Goal: Information Seeking & Learning: Get advice/opinions

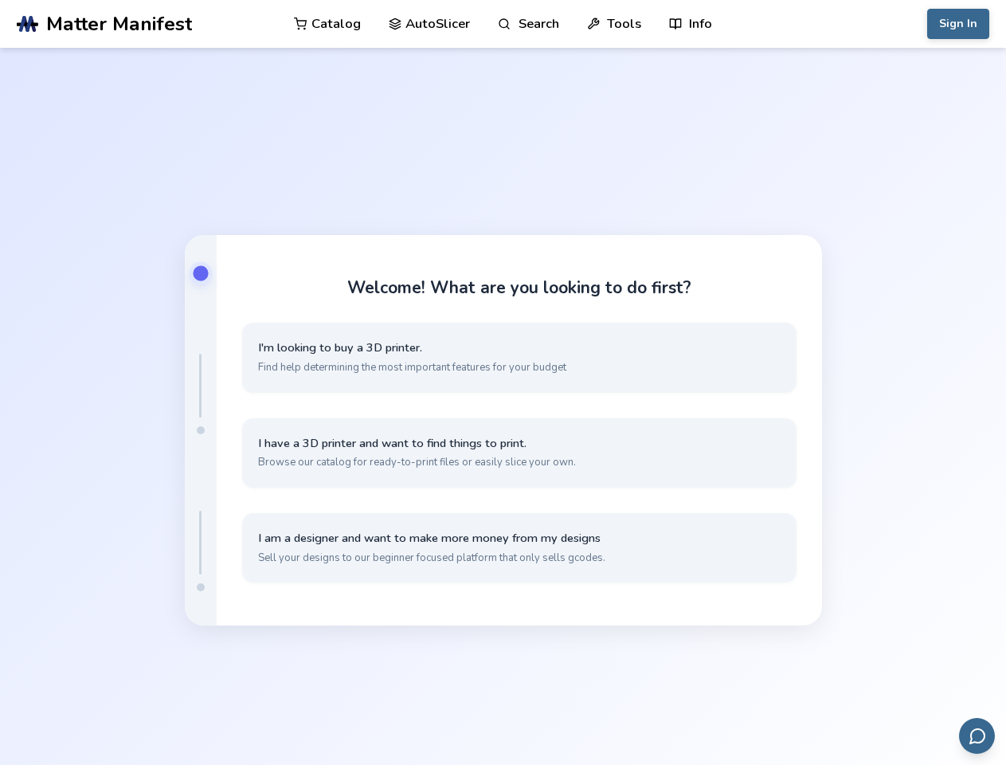
click at [528, 24] on link "Search" at bounding box center [528, 24] width 61 height 48
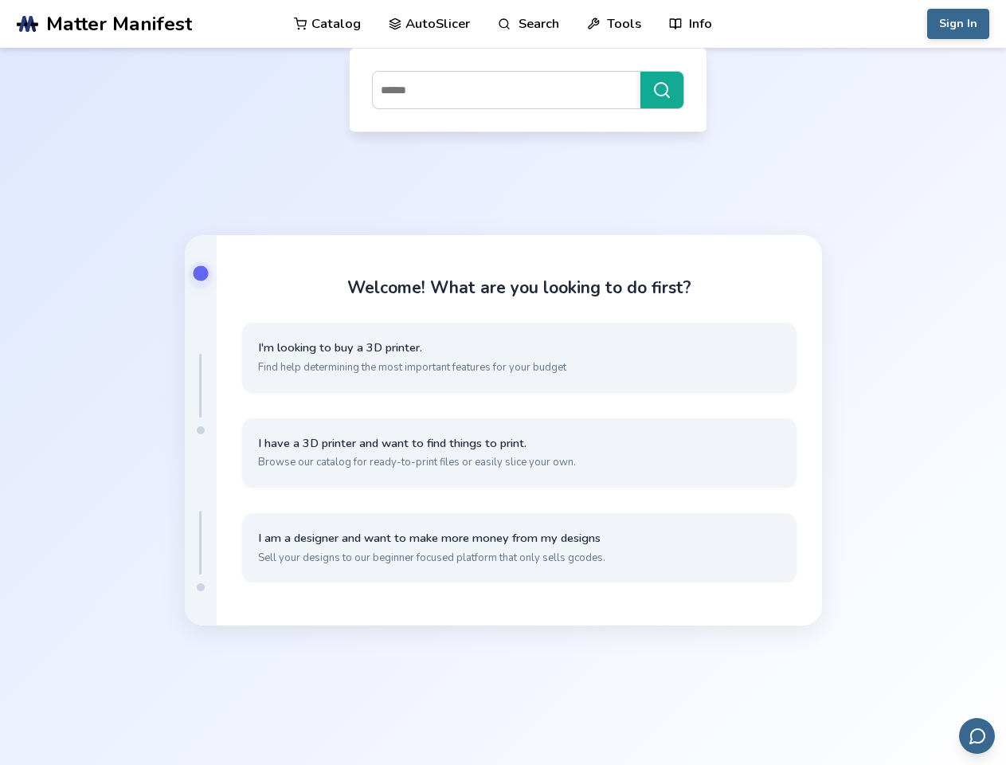
click at [614, 24] on link "Tools" at bounding box center [614, 24] width 54 height 48
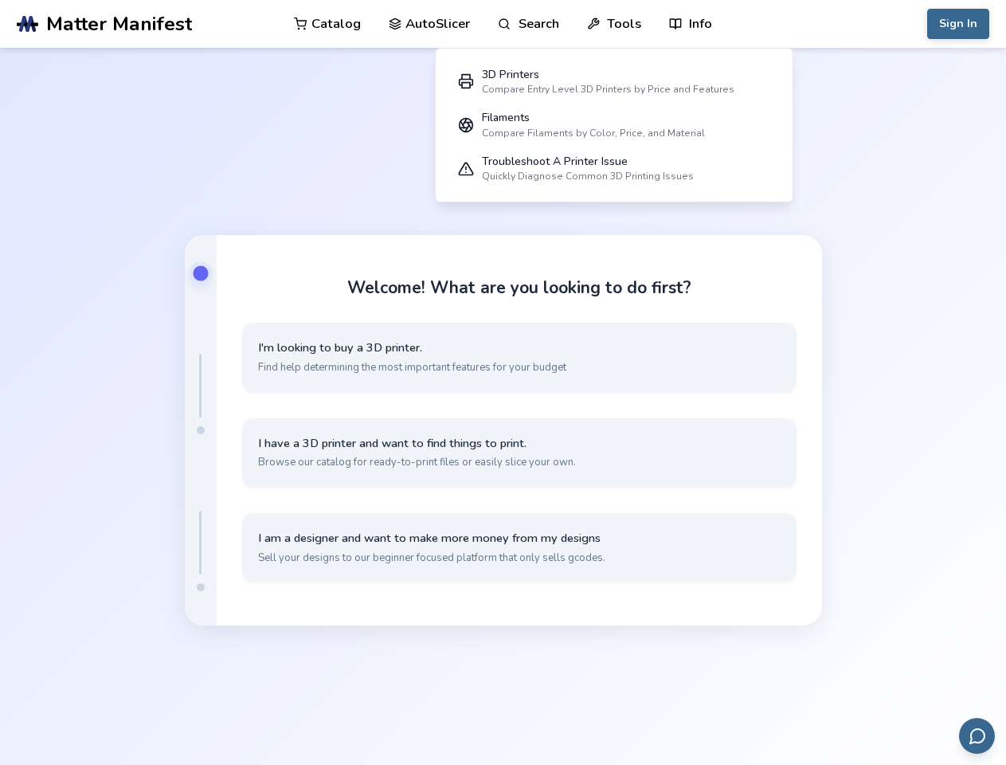
click at [691, 24] on link "Info" at bounding box center [690, 24] width 43 height 48
click at [958, 24] on button "Sign In" at bounding box center [958, 24] width 62 height 30
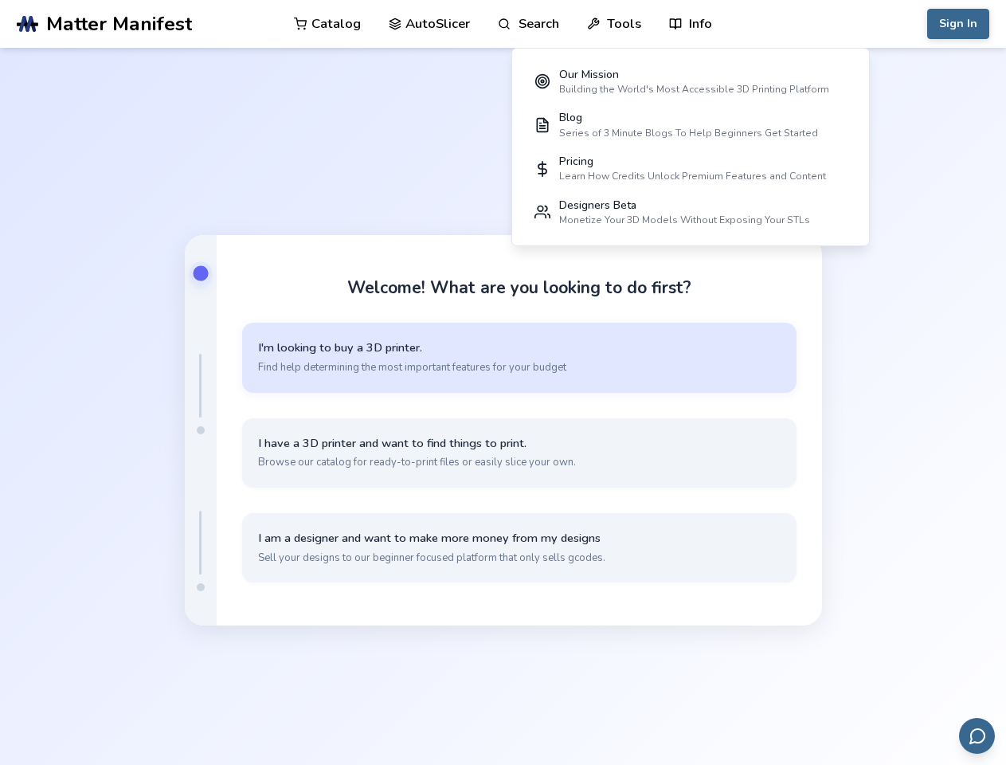
click at [519, 357] on button "I'm looking to buy a 3D printer. Find help determining the most important featu…" at bounding box center [519, 357] width 554 height 69
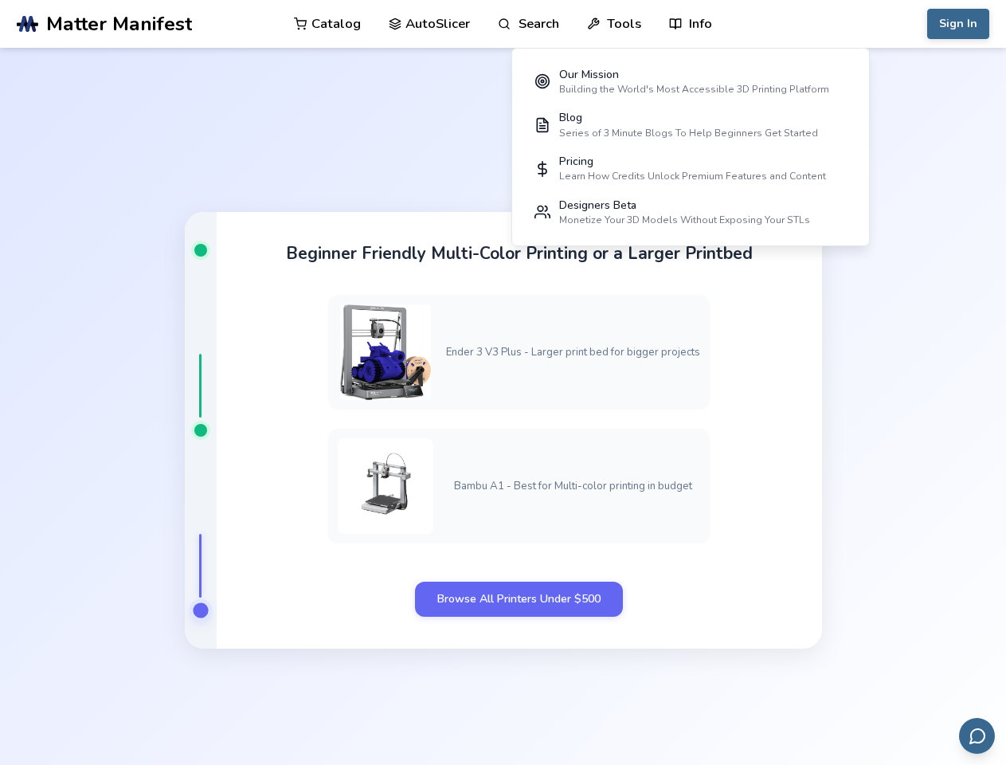
click at [519, 547] on div "Beginner Friendly Multi-Color Printing or a Larger Printbed Ender 3 V3 Plus - L…" at bounding box center [519, 430] width 605 height 437
click at [977, 735] on icon "Send feedback via email" at bounding box center [977, 736] width 19 height 19
